Goal: Task Accomplishment & Management: Manage account settings

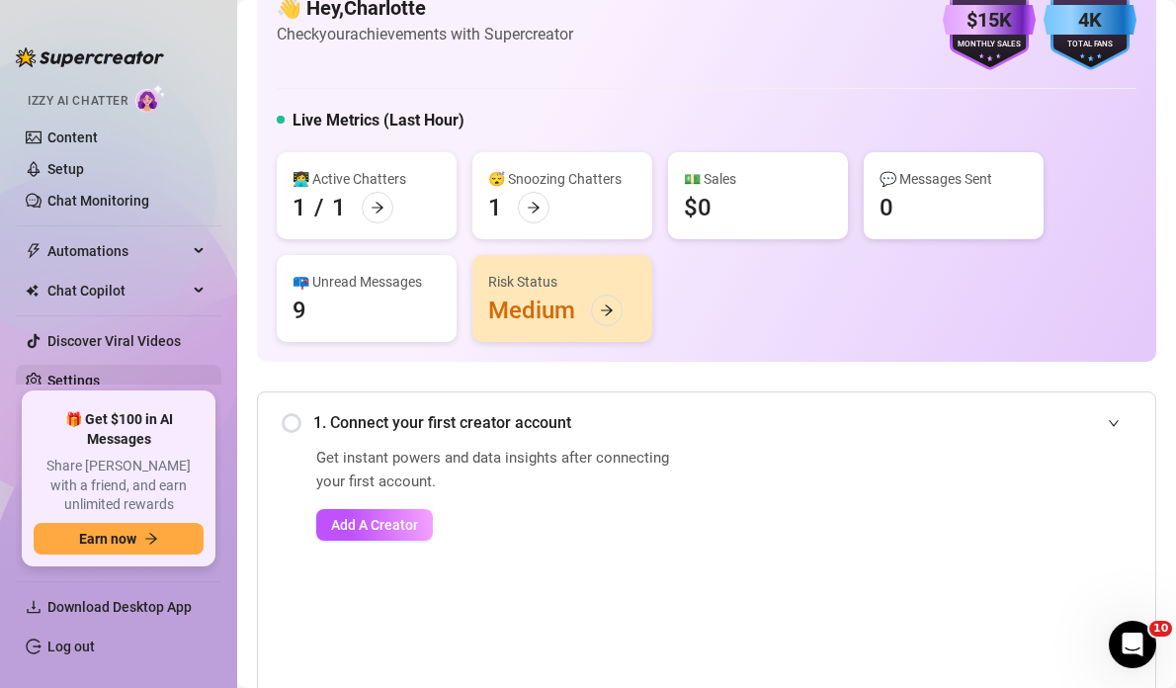
scroll to position [136, 0]
click at [100, 385] on link "Settings" at bounding box center [73, 383] width 52 height 16
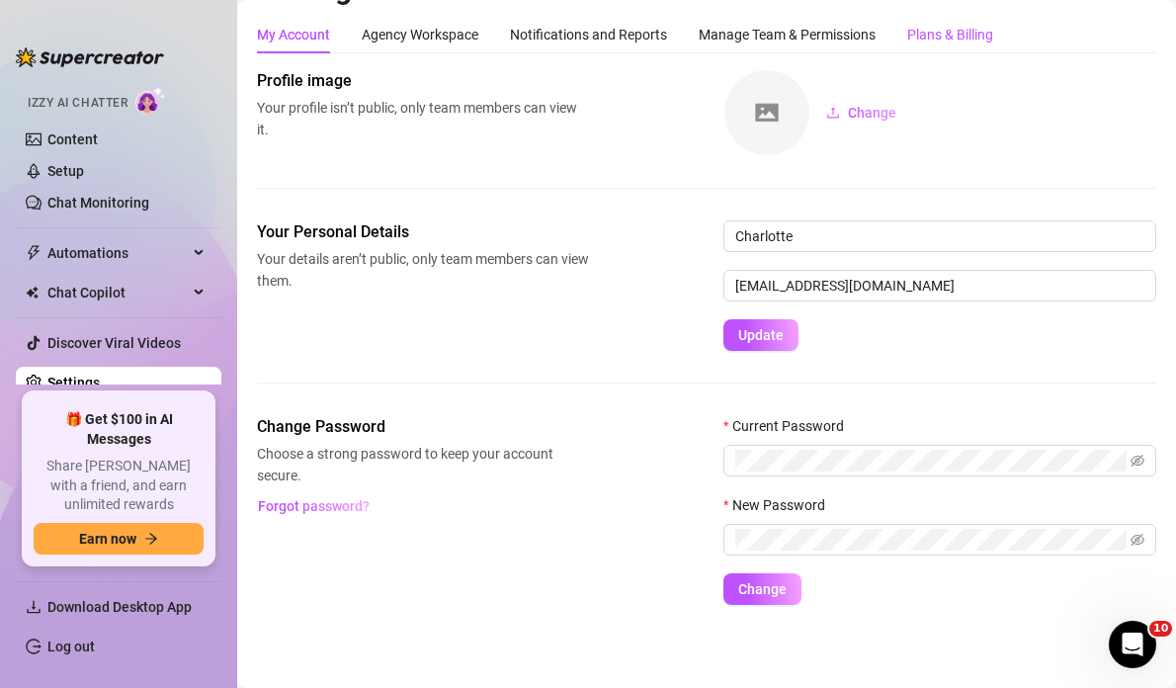
click at [948, 32] on div "Plans & Billing" at bounding box center [951, 35] width 86 height 22
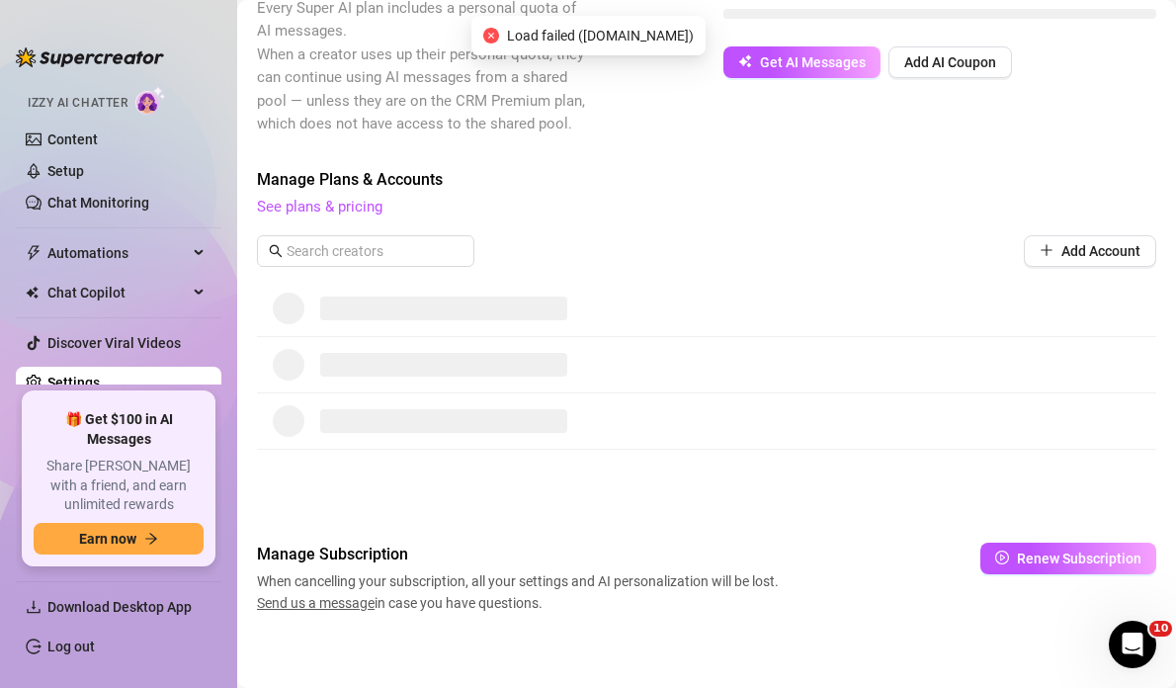
scroll to position [458, 0]
click at [335, 202] on link "See plans & pricing" at bounding box center [320, 208] width 126 height 18
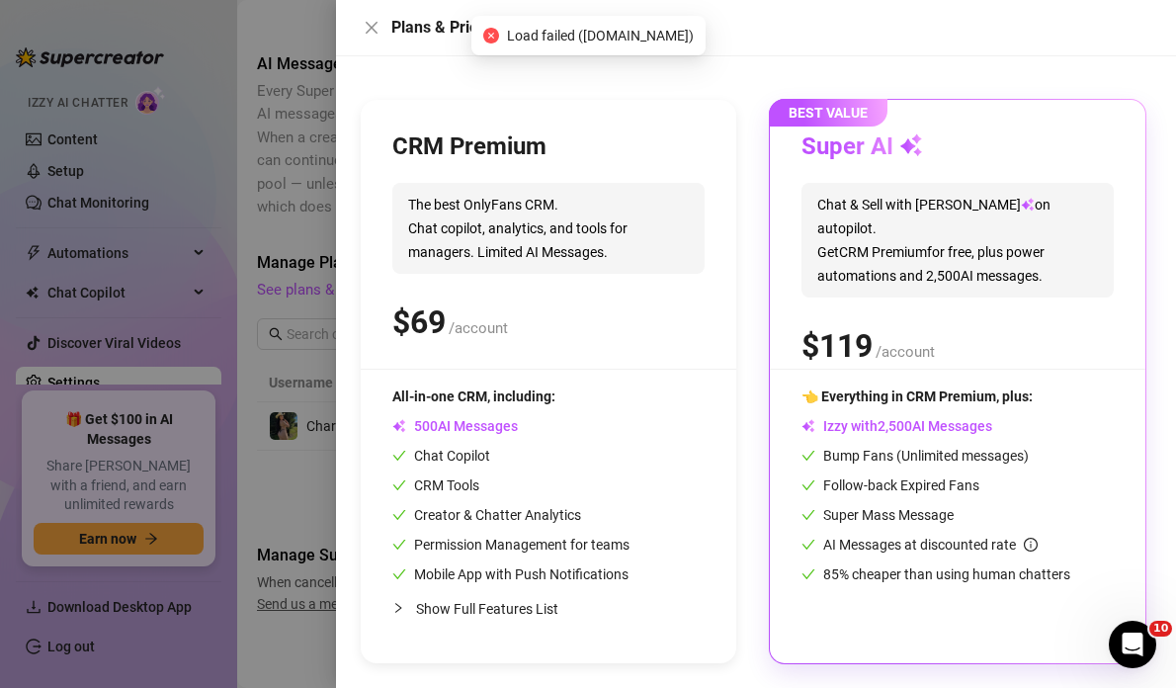
scroll to position [0, 0]
click at [830, 672] on div "Slide to see pricing tiers Our pricing is based on creator's monthly earnings. …" at bounding box center [756, 372] width 840 height 632
click at [127, 167] on div at bounding box center [588, 344] width 1176 height 688
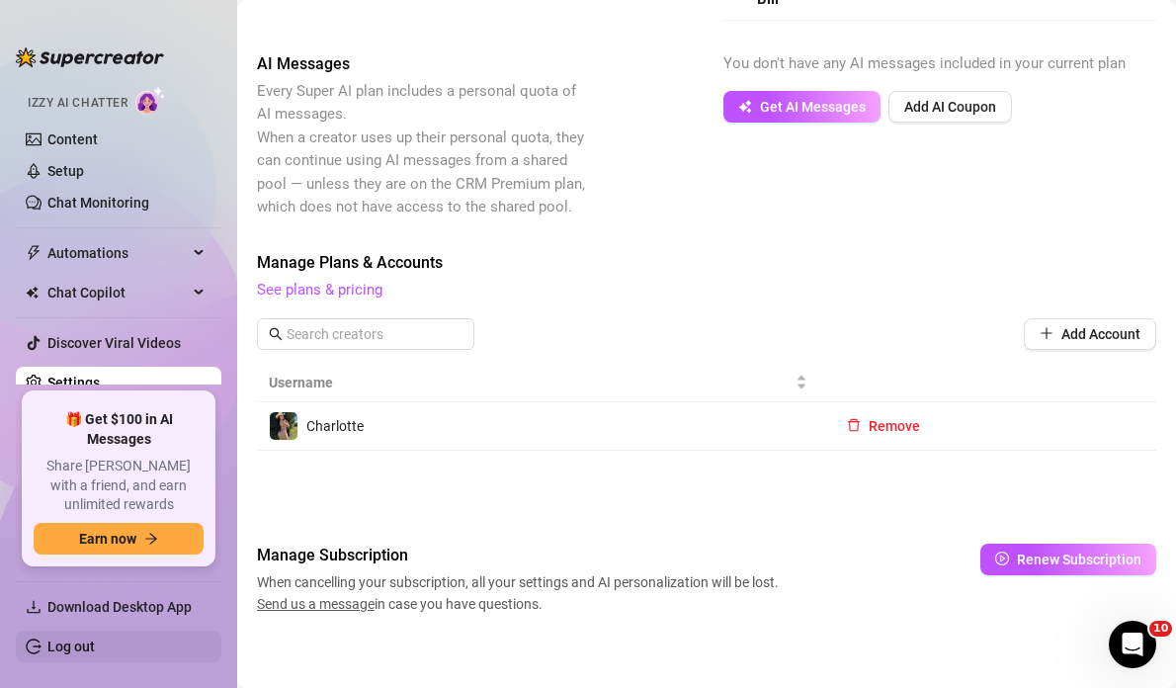
click at [66, 652] on link "Log out" at bounding box center [70, 647] width 47 height 16
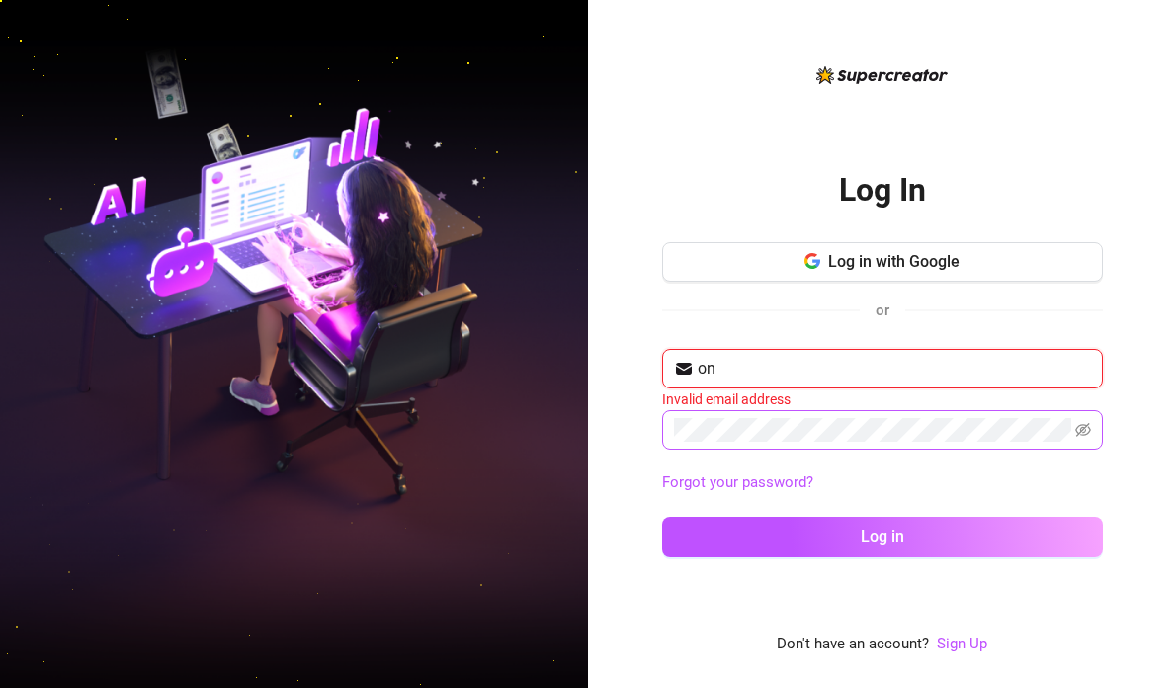
type input "[EMAIL_ADDRESS][DOMAIN_NAME]"
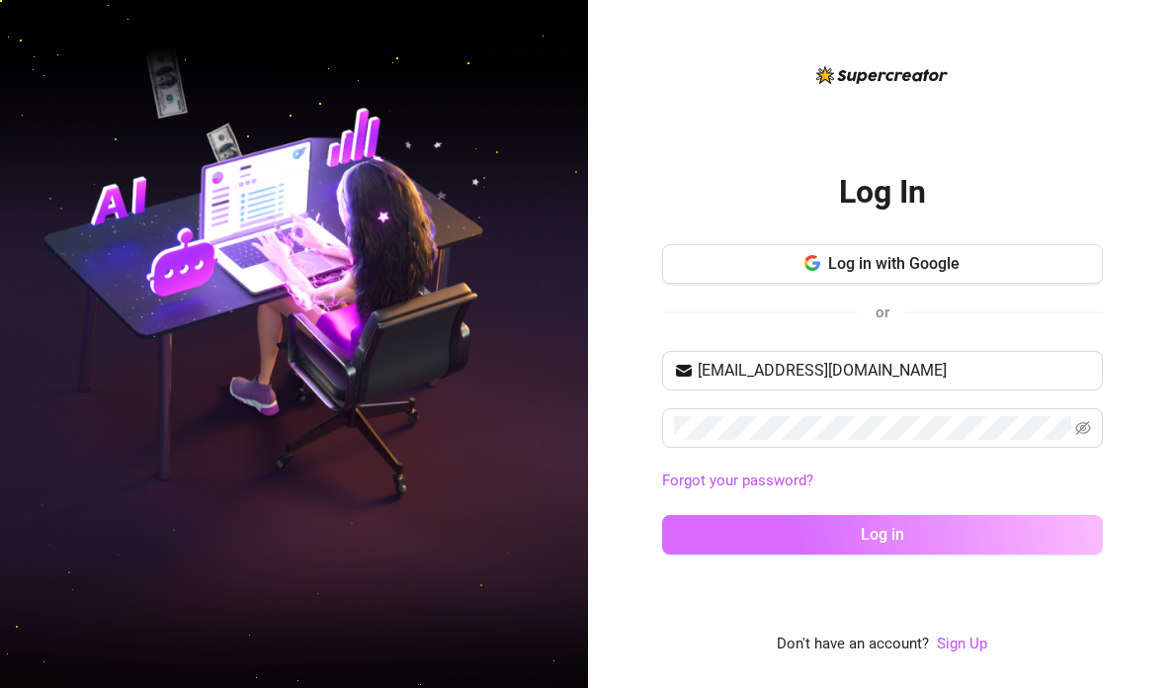
click at [732, 537] on button "Log in" at bounding box center [882, 535] width 441 height 40
